Goal: Task Accomplishment & Management: Complete application form

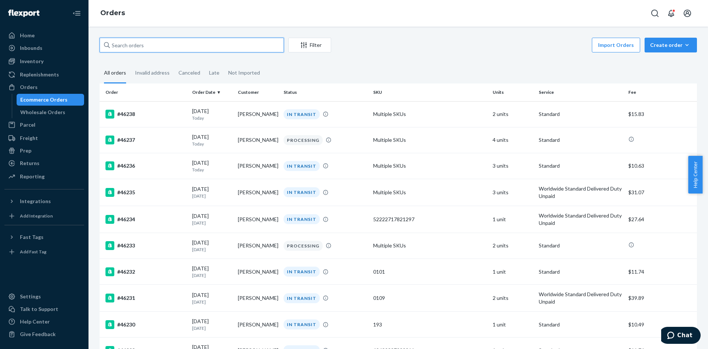
click at [192, 39] on input "text" at bounding box center [192, 45] width 184 height 15
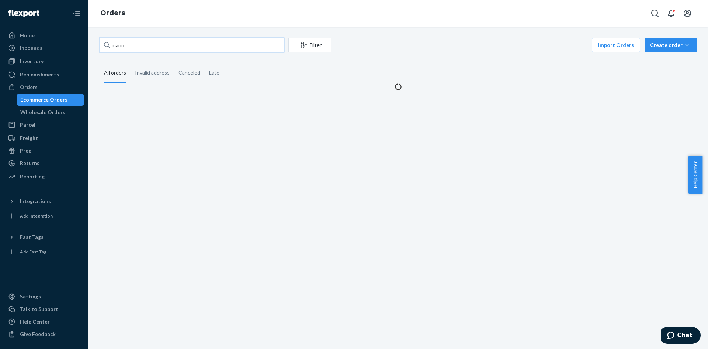
type input "mario"
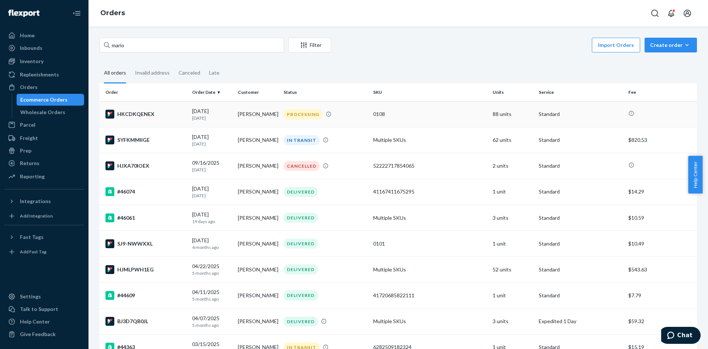
click at [153, 110] on td "HKCDKQENEX" at bounding box center [145, 114] width 90 height 26
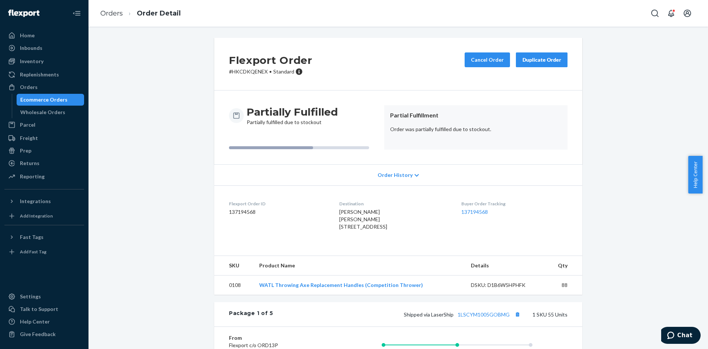
click at [391, 172] on span "Order History" at bounding box center [395, 174] width 35 height 7
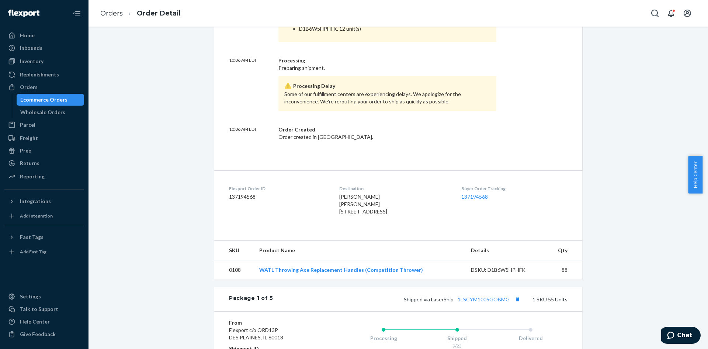
scroll to position [332, 0]
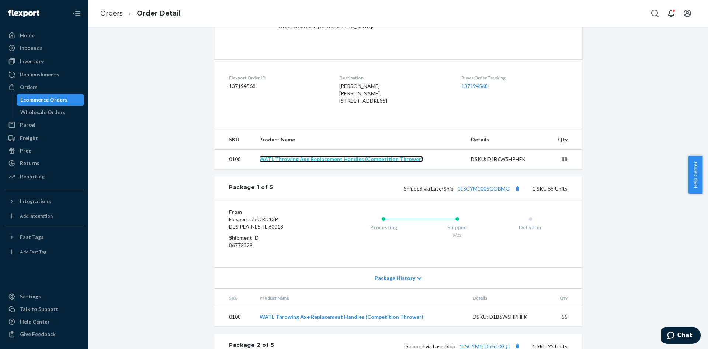
click at [363, 162] on link "WATL Throwing Axe Replacement Handles (Competition Thrower)" at bounding box center [341, 159] width 164 height 6
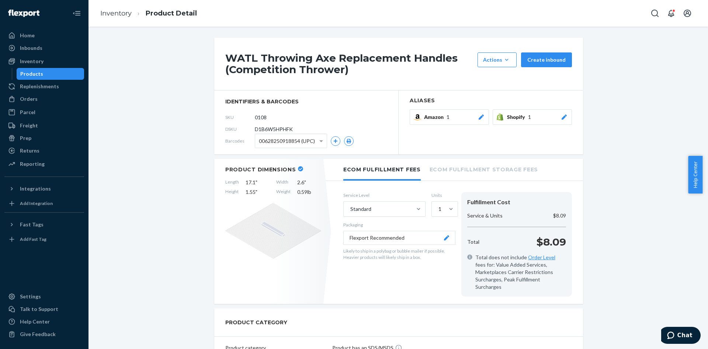
click at [35, 93] on ul "Home Inbounds Shipping Plans Problems Inventory Products Replenishments Orders …" at bounding box center [44, 100] width 80 height 141
click at [30, 98] on div "Orders" at bounding box center [29, 98] width 18 height 7
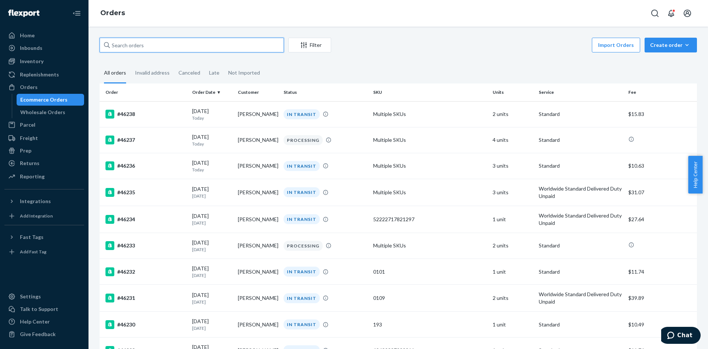
click at [167, 47] on input "text" at bounding box center [192, 45] width 184 height 15
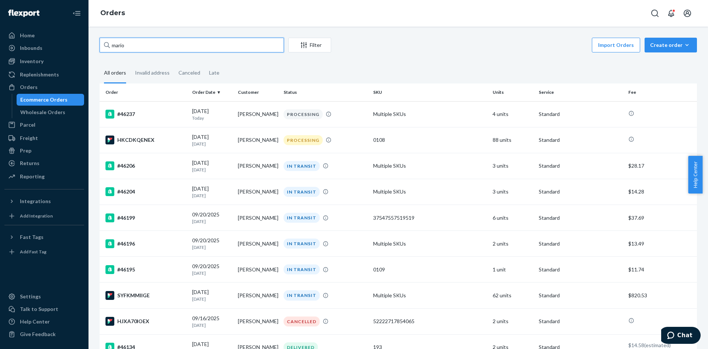
type input "mario"
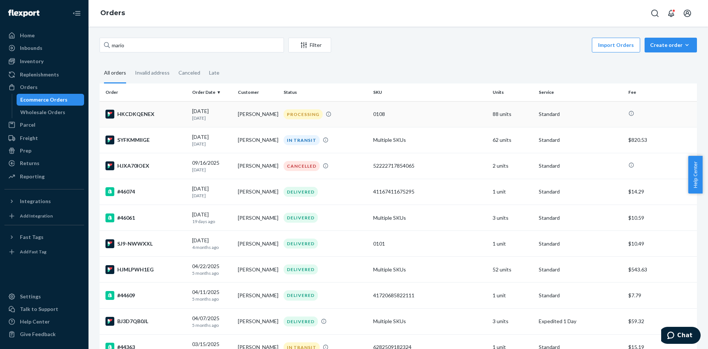
click at [166, 120] on td "HKCDKQENEX" at bounding box center [145, 114] width 90 height 26
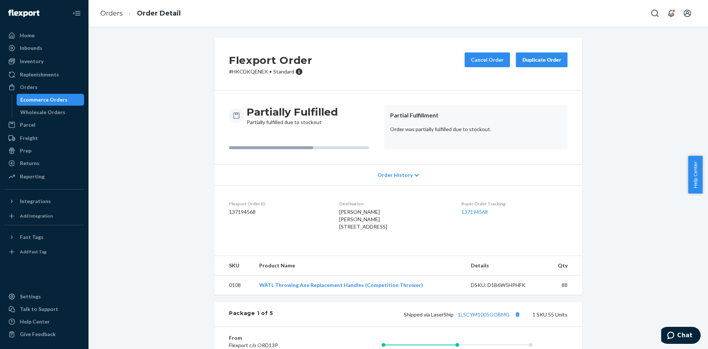
click at [394, 174] on span "Order History" at bounding box center [395, 174] width 35 height 7
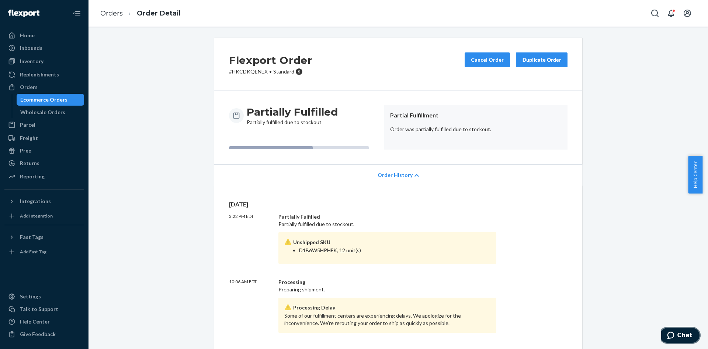
click at [682, 333] on span "Chat" at bounding box center [685, 335] width 15 height 7
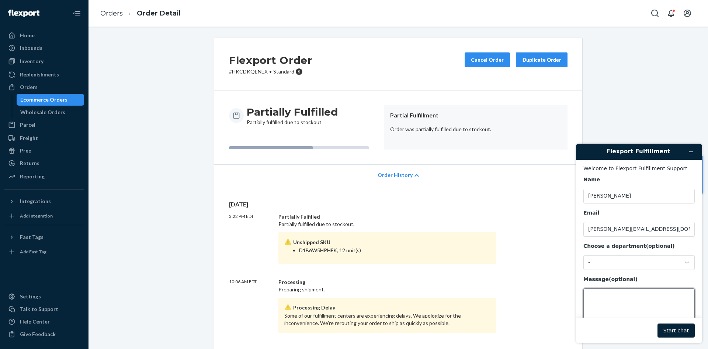
click at [647, 304] on textarea "Message (optional)" at bounding box center [639, 308] width 111 height 41
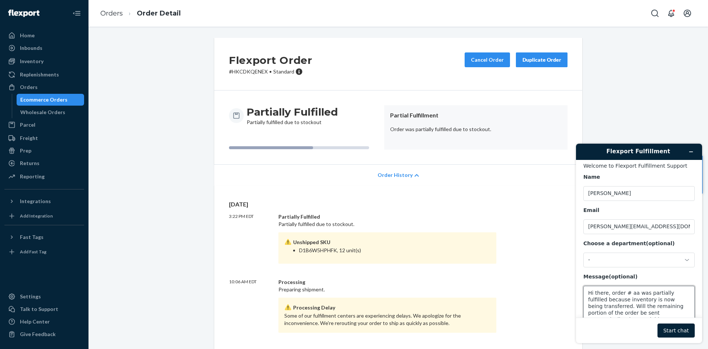
click at [661, 312] on textarea "Hi there, order # aa was partially fulfilled because inventory is now being tra…" at bounding box center [639, 305] width 111 height 41
drag, startPoint x: 264, startPoint y: 69, endPoint x: 231, endPoint y: 69, distance: 33.2
click at [231, 69] on p "# HKCDKQENEX • Standard" at bounding box center [270, 71] width 83 height 7
copy p "HKCDKQENEX"
click at [629, 295] on textarea "Hi there, order # aa was partially fulfilled because inventory is now being tra…" at bounding box center [639, 305] width 111 height 41
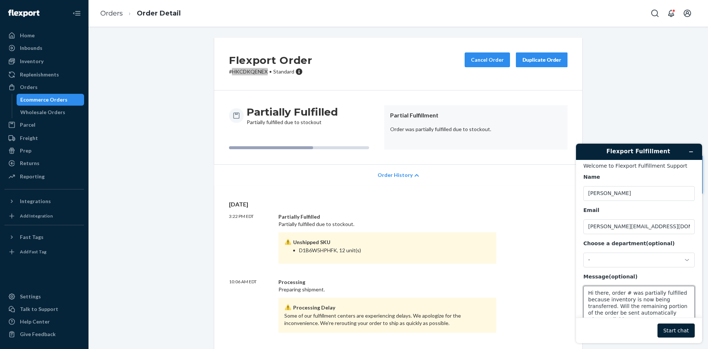
paste textarea "HKCDKQENEX"
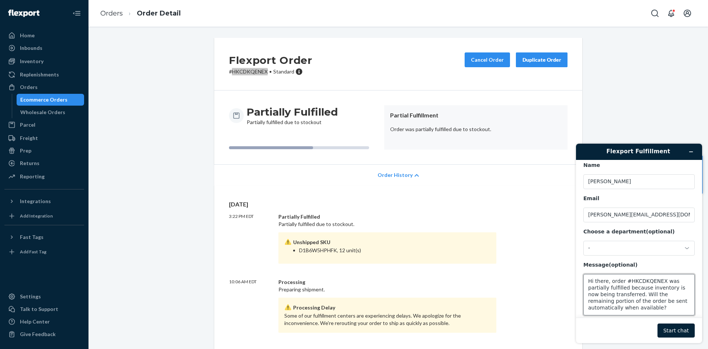
scroll to position [24, 0]
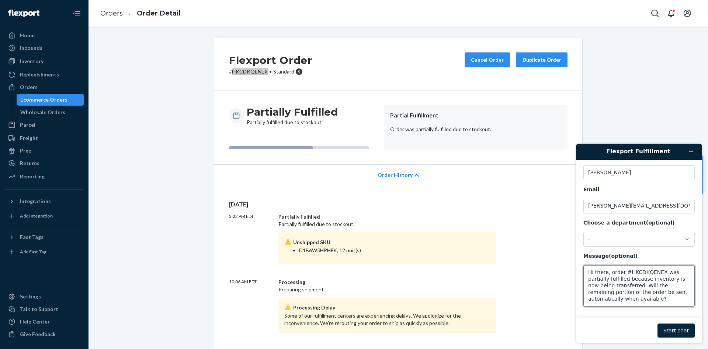
type textarea "Hi there, order #HKCDKQENEX was partially fulfilled because inventory is now be…"
click at [685, 333] on button "Start chat" at bounding box center [676, 330] width 37 height 14
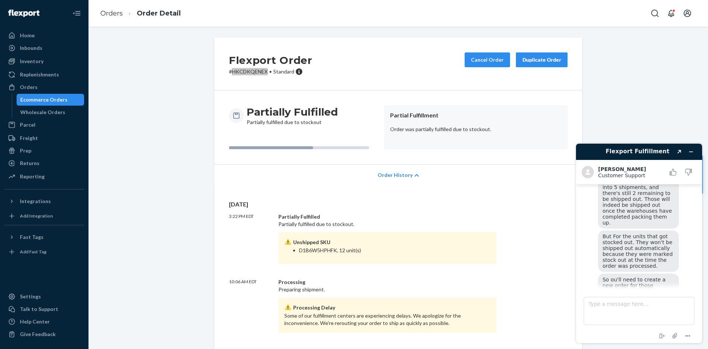
scroll to position [136, 0]
click at [638, 235] on span "But For the units that got stocked out. They won't be shipped out automatically…" at bounding box center [639, 252] width 72 height 35
click at [637, 303] on textarea "Type a message here..." at bounding box center [639, 311] width 111 height 28
type textarea "Okay, thanks"
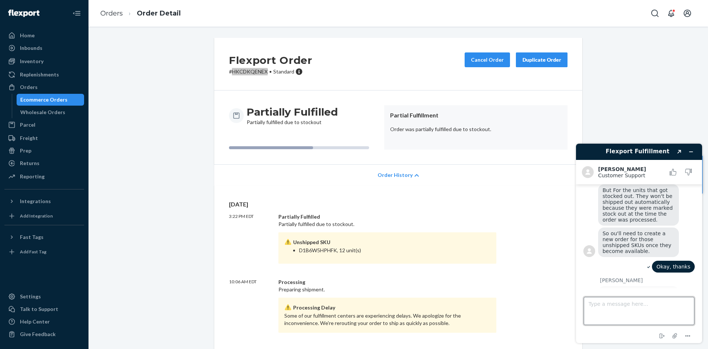
scroll to position [221, 0]
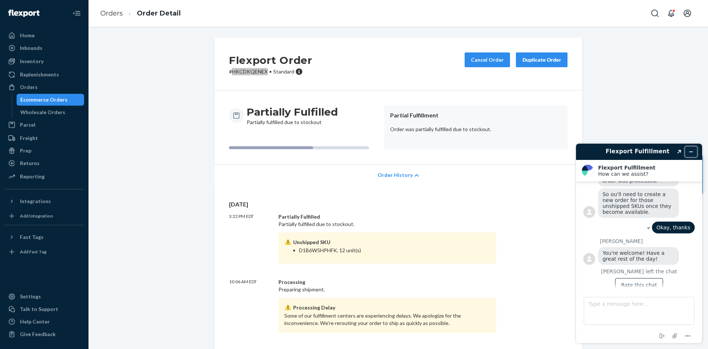
click at [696, 150] on button "Minimize widget" at bounding box center [691, 151] width 12 height 10
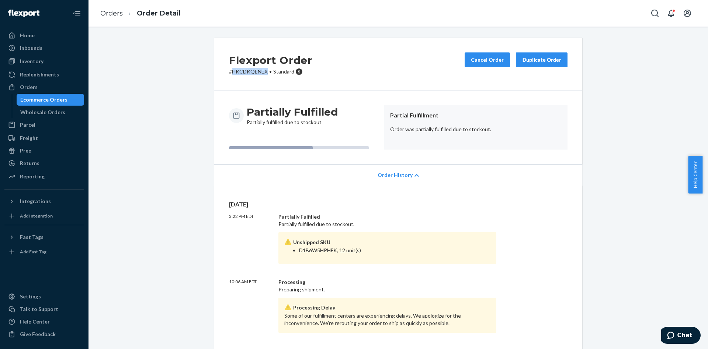
drag, startPoint x: 46, startPoint y: 89, endPoint x: 88, endPoint y: 75, distance: 44.3
click at [46, 89] on div "Orders" at bounding box center [44, 87] width 78 height 10
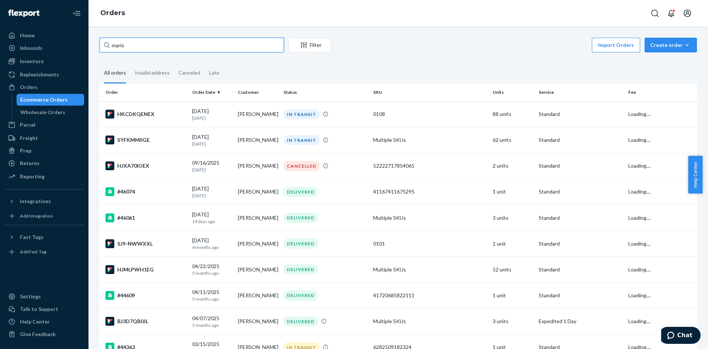
click at [154, 51] on input "mario" at bounding box center [192, 45] width 184 height 15
paste input "45584"
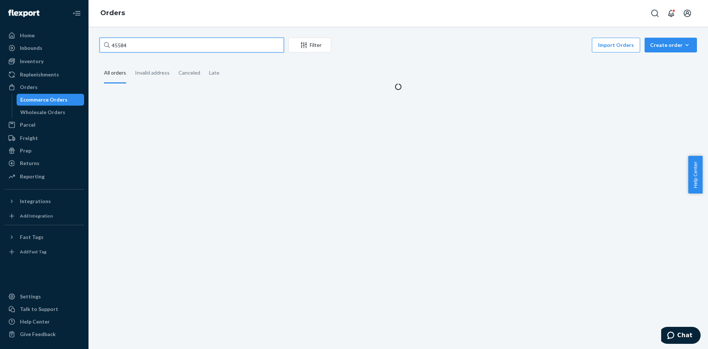
type input "45584"
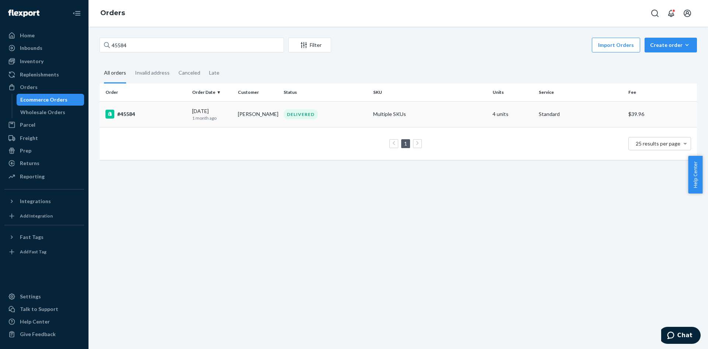
click at [147, 118] on div "#45584" at bounding box center [145, 114] width 81 height 9
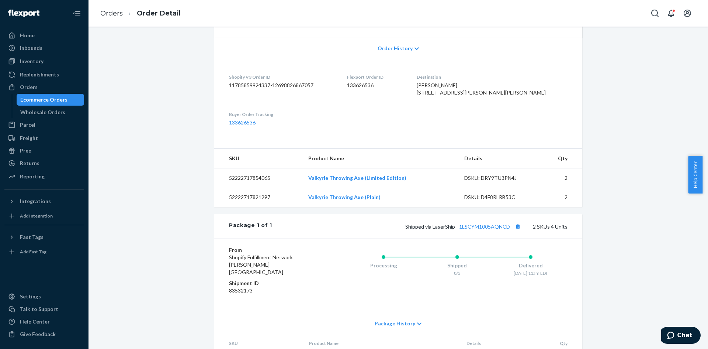
scroll to position [184, 0]
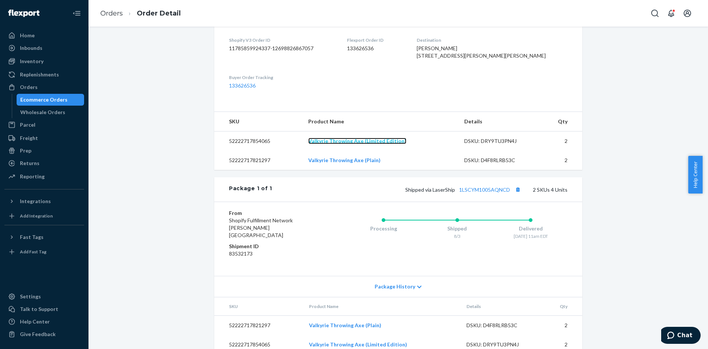
click at [351, 144] on link "Valkyrie Throwing Axe (Limited Edition)" at bounding box center [357, 141] width 98 height 6
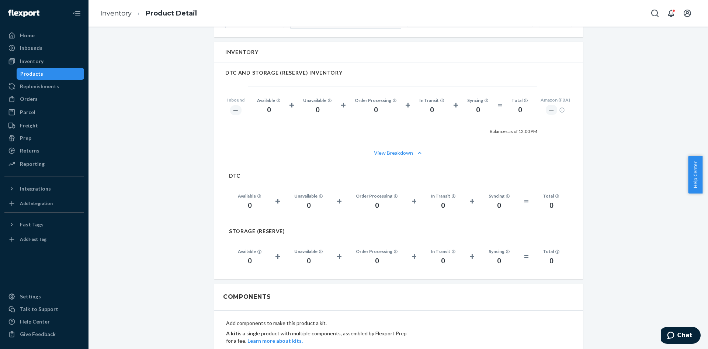
scroll to position [590, 0]
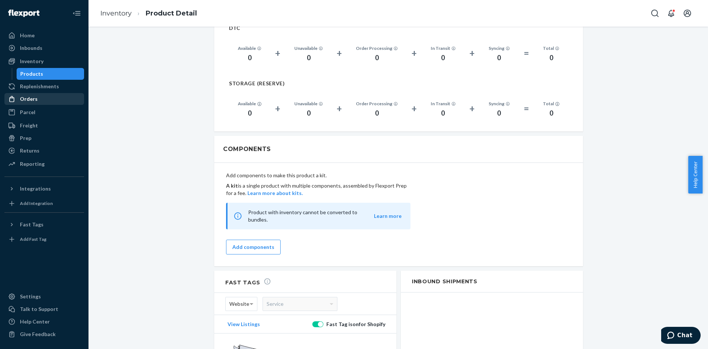
click at [51, 100] on div "Orders" at bounding box center [44, 99] width 78 height 10
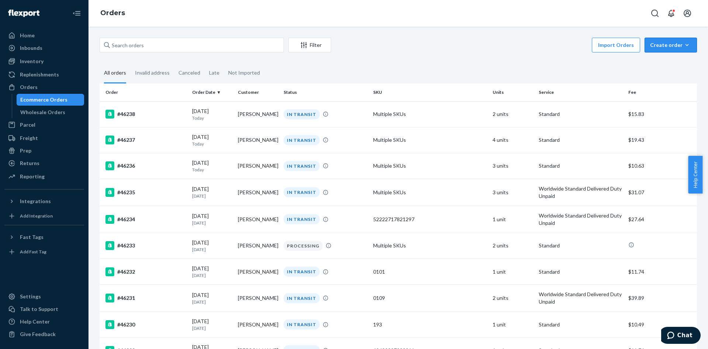
click at [666, 46] on div "Create order" at bounding box center [670, 44] width 41 height 7
click at [666, 63] on span "Ecommerce order" at bounding box center [675, 62] width 46 height 5
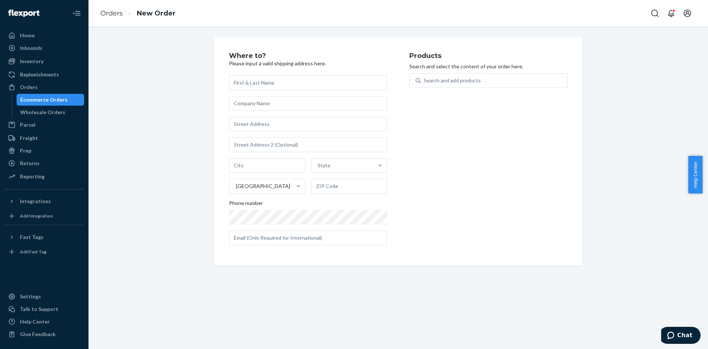
click at [256, 83] on input "text" at bounding box center [308, 82] width 158 height 15
type input "Aaron sylvanowicz"
click at [267, 125] on input "text" at bounding box center [308, 124] width 158 height 15
paste input "489 main street Groveland, Ma 01834"
type input "489 Main St"
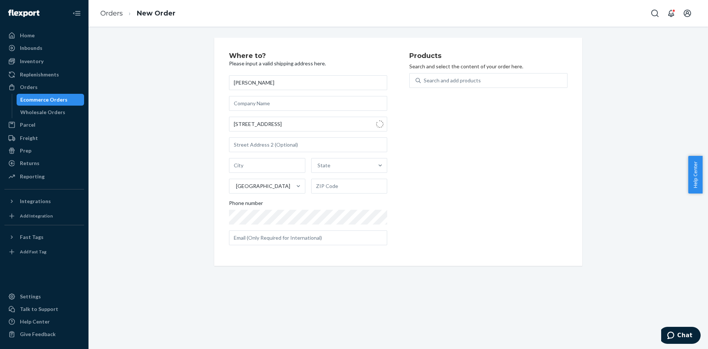
type input "Haverhill"
type input "01830"
drag, startPoint x: 270, startPoint y: 120, endPoint x: 190, endPoint y: 124, distance: 79.7
click at [190, 124] on div "Where to? Please input a valid shipping address here. Aaron sylvanowicz 489 Mai…" at bounding box center [398, 152] width 609 height 228
paste input "main street Groveland, Ma 01834"
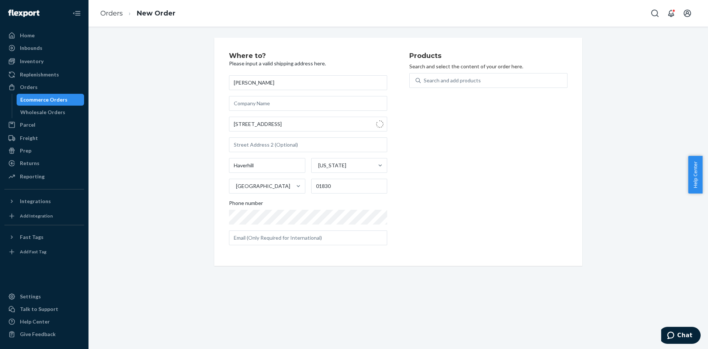
type input "489 W Main St"
type input "Georgetown"
type input "01833"
drag, startPoint x: 306, startPoint y: 123, endPoint x: 194, endPoint y: 120, distance: 111.8
click at [194, 120] on div "Where to? Please input a valid shipping address here. Aaron sylvanowicz 489 W M…" at bounding box center [398, 152] width 609 height 228
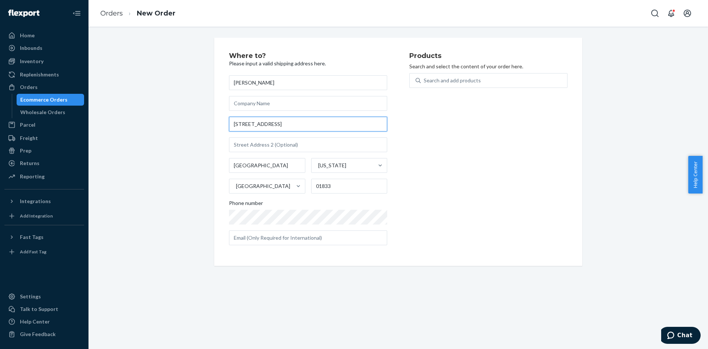
paste input "main street Groveland, Ma 01834"
type input "489 Main St"
type input "Haverhill"
type input "01830"
drag, startPoint x: 269, startPoint y: 161, endPoint x: 229, endPoint y: 160, distance: 39.8
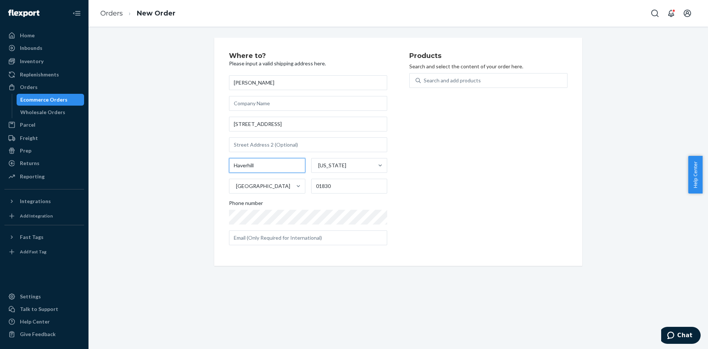
click at [229, 160] on input "Haverhill" at bounding box center [267, 165] width 76 height 15
type input "Groveland"
click at [185, 164] on div "Where to? Please input a valid shipping address here. Aaron sylvanowicz 489 Mai…" at bounding box center [398, 152] width 609 height 228
click at [430, 199] on div "Products Search and select the content of your order here. Search and add produ…" at bounding box center [488, 151] width 158 height 198
click at [340, 182] on input "01830" at bounding box center [349, 186] width 76 height 15
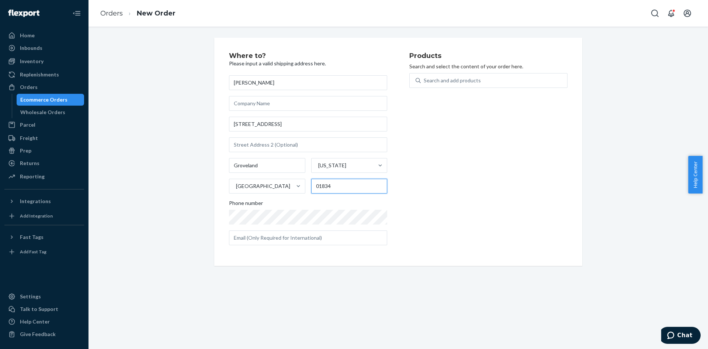
type input "01834"
click at [446, 155] on div "Products Search and select the content of your order here. Search and add produ…" at bounding box center [488, 151] width 158 height 198
click at [485, 78] on div "Search and add products" at bounding box center [494, 80] width 146 height 13
click at [425, 78] on input "Search and add products" at bounding box center [424, 80] width 1 height 7
click at [470, 84] on div "Search and add products" at bounding box center [452, 80] width 57 height 7
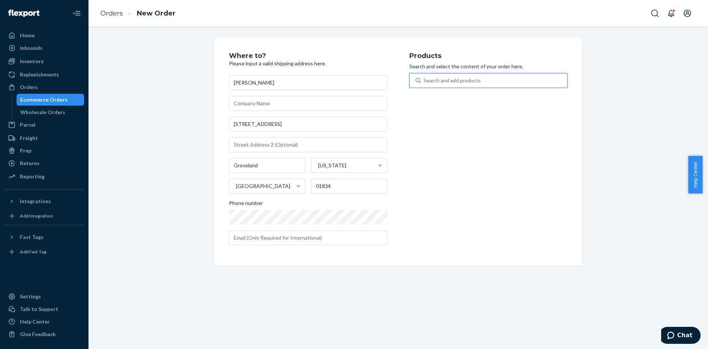
click at [425, 84] on input "0 results available. Use Up and Down to choose options, press Enter to select t…" at bounding box center [424, 80] width 1 height 7
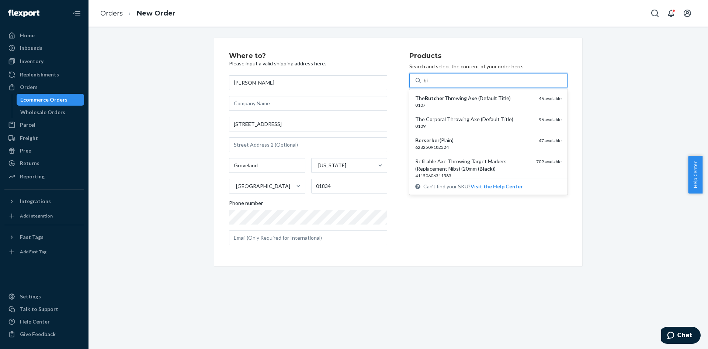
type input "big"
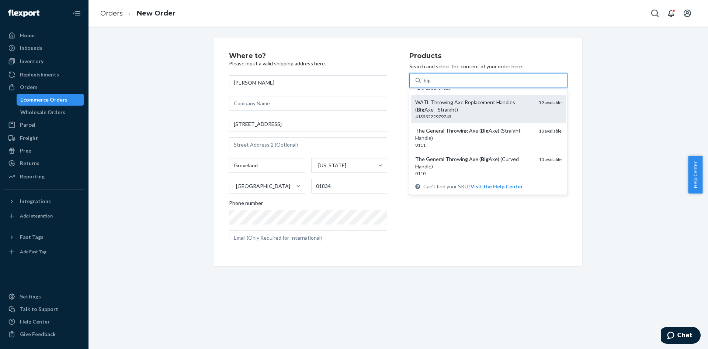
scroll to position [74, 0]
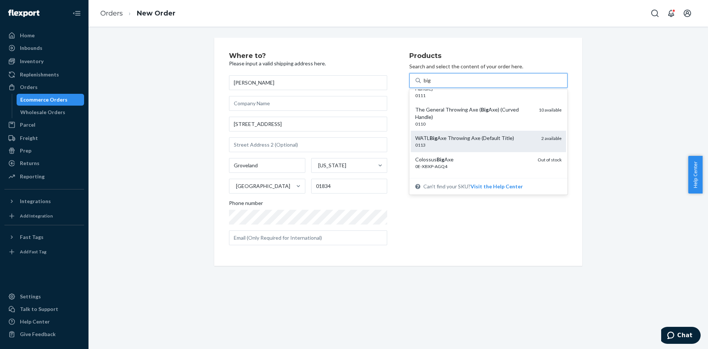
click at [494, 140] on div "WATL Big Axe Throwing Axe (Default Title)" at bounding box center [475, 137] width 120 height 7
click at [432, 84] on input "big" at bounding box center [428, 80] width 8 height 7
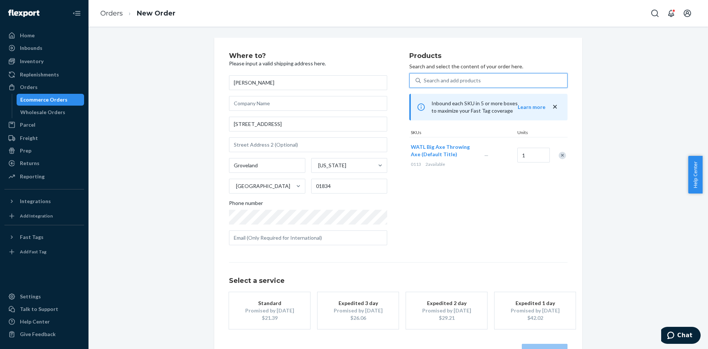
click at [258, 301] on div "Standard" at bounding box center [269, 302] width 59 height 7
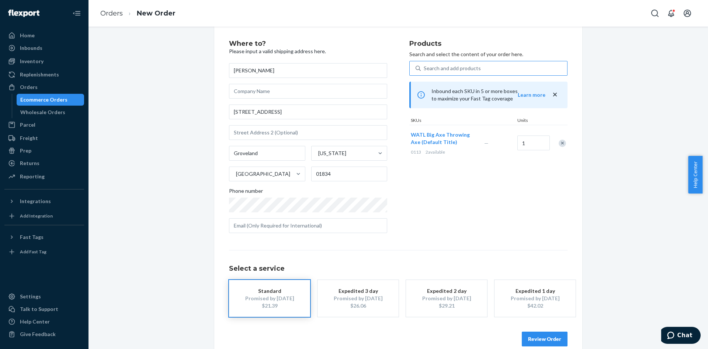
scroll to position [24, 0]
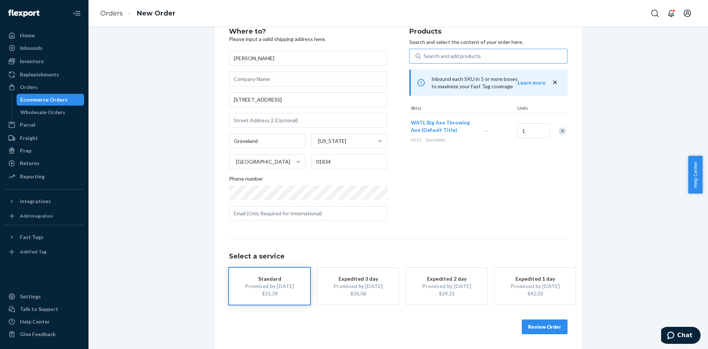
click at [536, 325] on button "Review Order" at bounding box center [545, 326] width 46 height 15
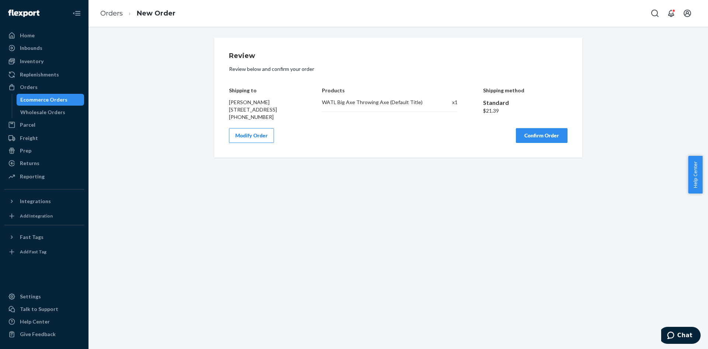
click at [535, 135] on button "Confirm Order" at bounding box center [542, 135] width 52 height 15
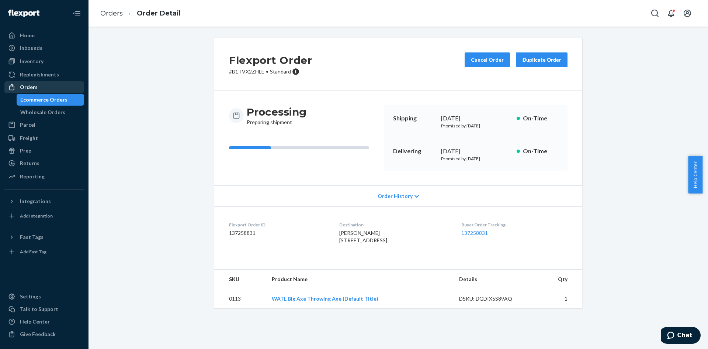
click at [43, 84] on div "Orders" at bounding box center [44, 87] width 78 height 10
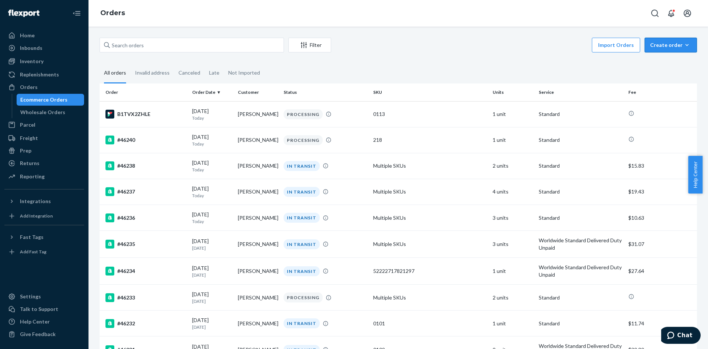
click at [675, 42] on div "Create order" at bounding box center [670, 44] width 41 height 7
click at [662, 58] on button "Ecommerce order" at bounding box center [682, 63] width 71 height 16
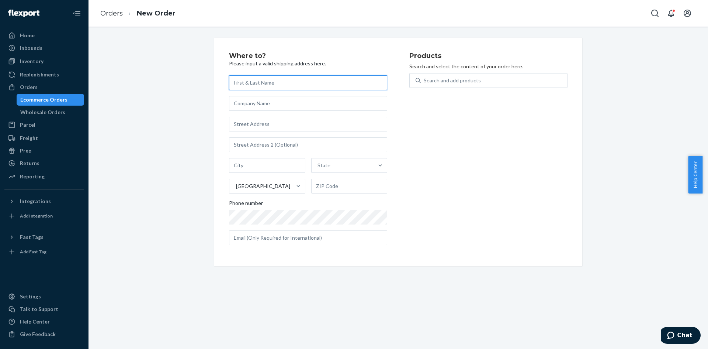
click at [350, 83] on input "text" at bounding box center [308, 82] width 158 height 15
paste input "Michael Schwab"
type input "Michael Schwab"
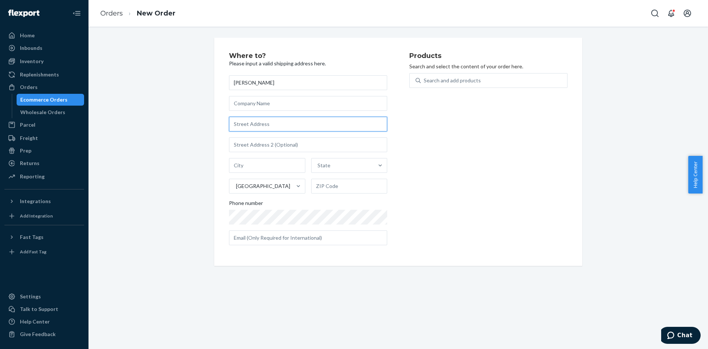
click at [257, 127] on input "text" at bounding box center [308, 124] width 158 height 15
paste input "3003 TIMBERLINE RD MARIETTA, GA 30062"
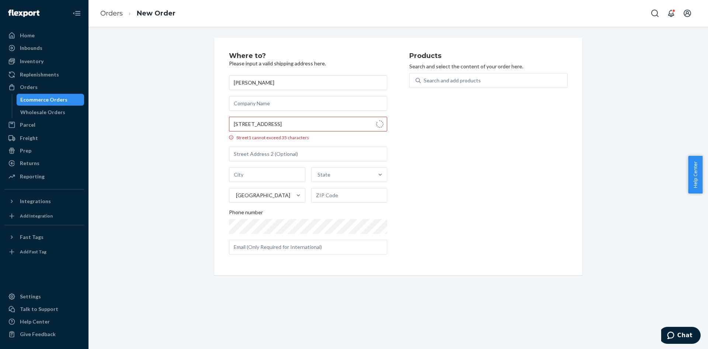
type input "3003 Timberline Rd"
type input "Marietta"
type input "30062"
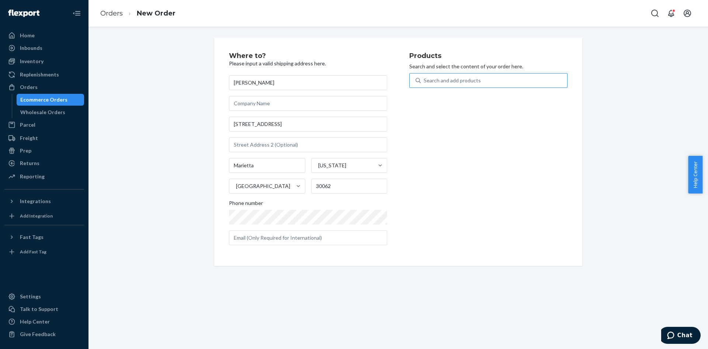
click at [466, 86] on div "Search and add products" at bounding box center [494, 80] width 146 height 13
click at [425, 84] on input "Search and add products" at bounding box center [424, 80] width 1 height 7
type input "king"
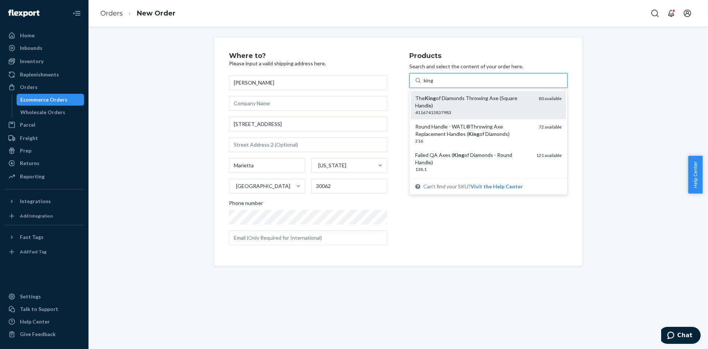
click at [466, 96] on div "The King of Diamonds Throwing Axe (Square Handle)" at bounding box center [474, 101] width 118 height 15
click at [435, 84] on input "king" at bounding box center [429, 80] width 11 height 7
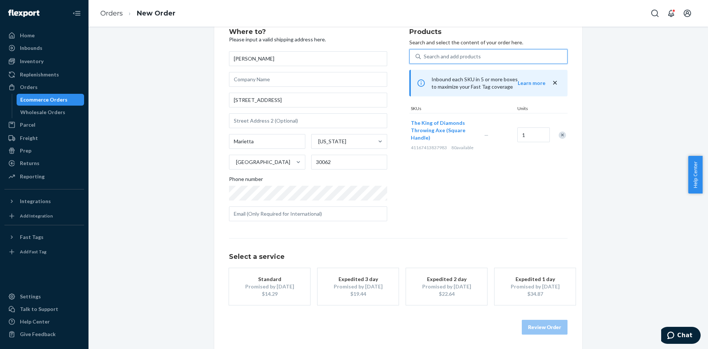
scroll to position [24, 0]
click at [273, 290] on div "$14.29" at bounding box center [269, 293] width 59 height 7
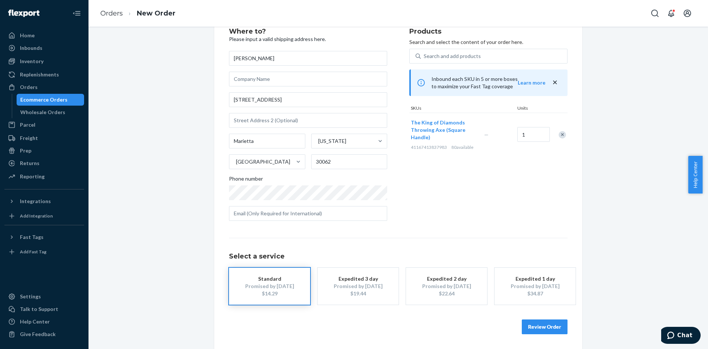
click at [548, 323] on button "Review Order" at bounding box center [545, 326] width 46 height 15
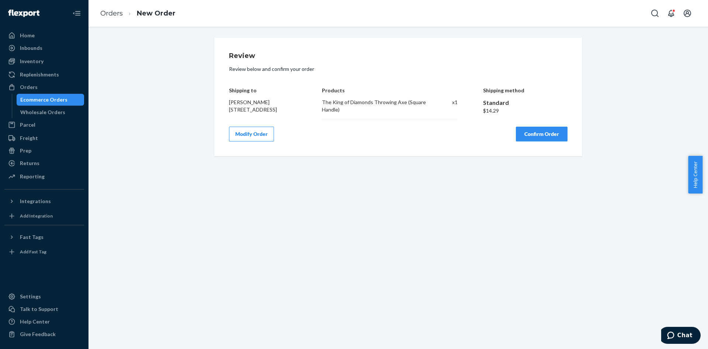
scroll to position [0, 0]
click at [553, 139] on button "Confirm Order" at bounding box center [542, 134] width 52 height 15
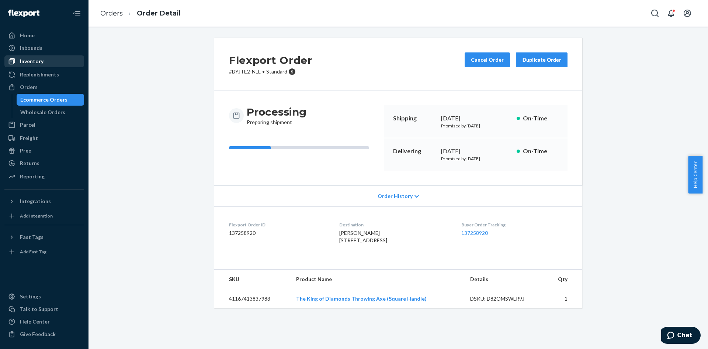
click at [43, 59] on div "Inventory" at bounding box center [44, 61] width 78 height 10
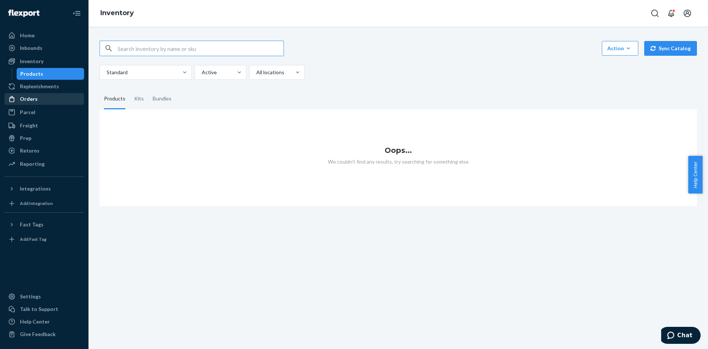
click at [35, 98] on div "Orders" at bounding box center [29, 98] width 18 height 7
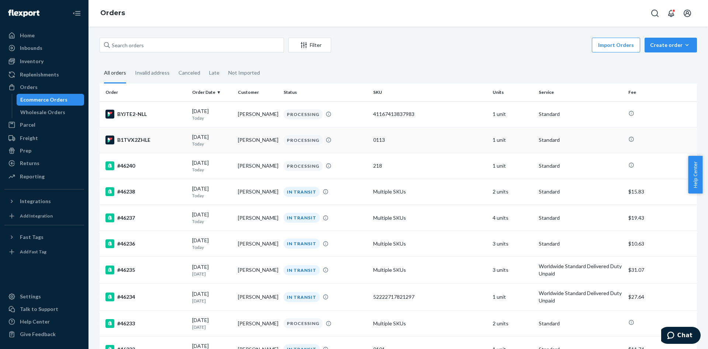
click at [158, 130] on td "B1TVX2ZHLE" at bounding box center [145, 140] width 90 height 26
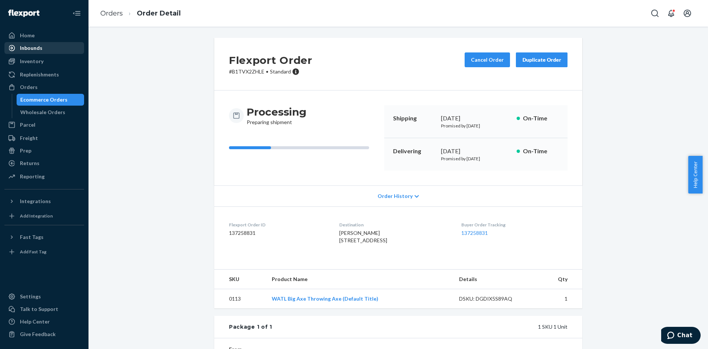
click at [41, 53] on link "Inbounds" at bounding box center [44, 48] width 80 height 12
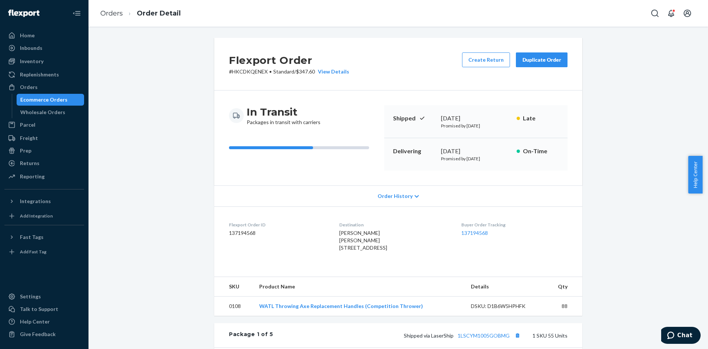
click at [407, 200] on div "Order History" at bounding box center [398, 195] width 368 height 21
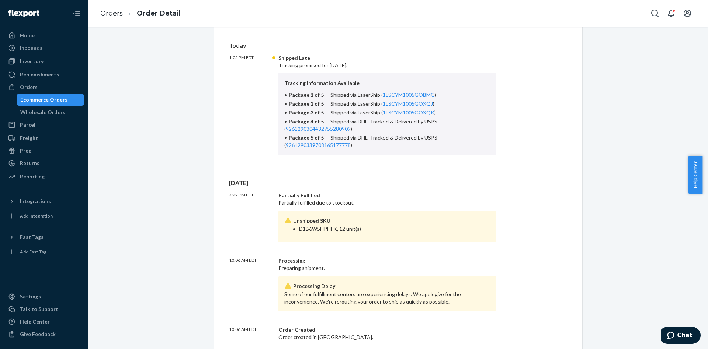
scroll to position [184, 0]
